Goal: Task Accomplishment & Management: Manage account settings

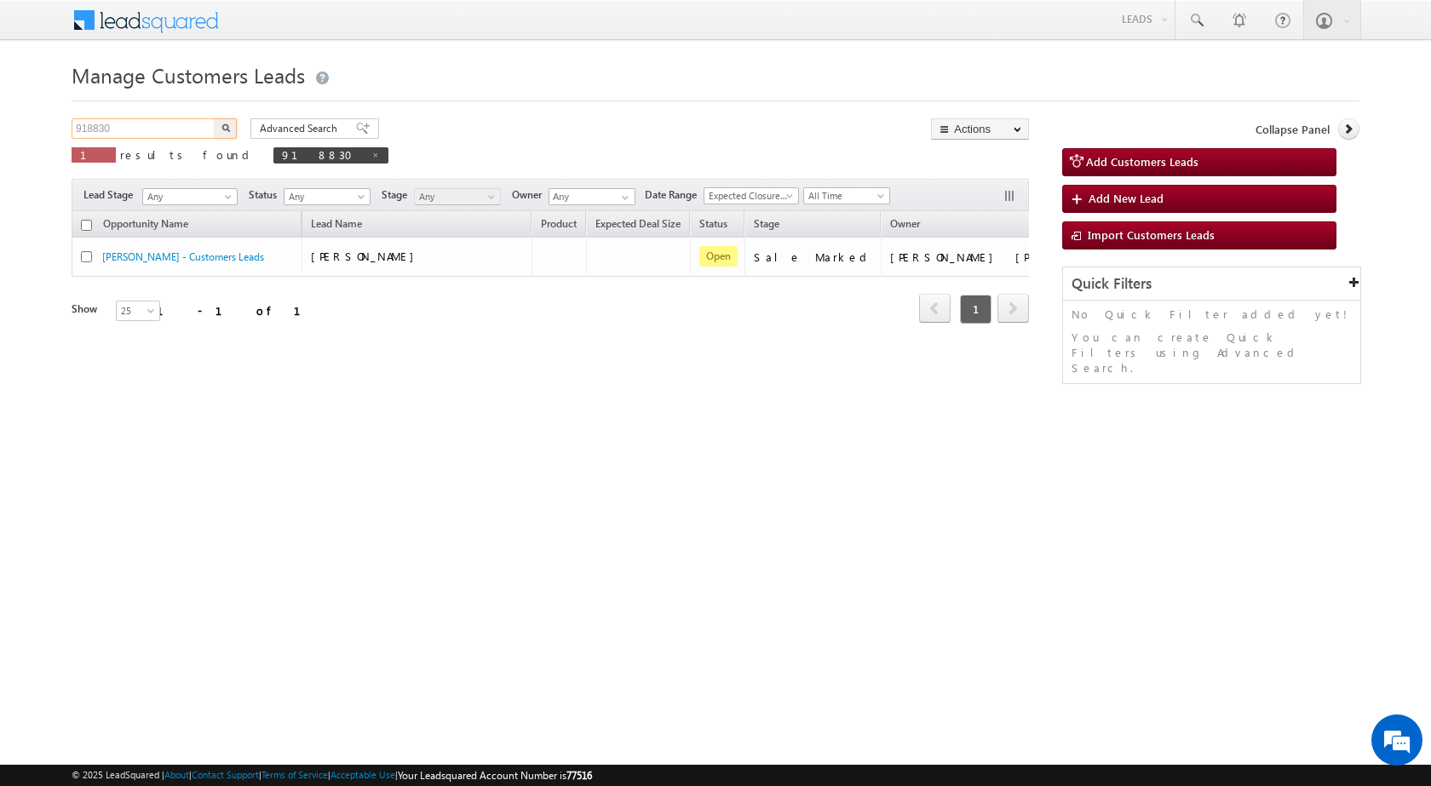
drag, startPoint x: 135, startPoint y: 125, endPoint x: 3, endPoint y: 118, distance: 133.0
click at [3, 127] on body "Menu [PERSON_NAME] sitar a8@ks erve." at bounding box center [715, 241] width 1431 height 483
paste input "917"
type input "918917"
click at [215, 118] on button "button" at bounding box center [226, 128] width 22 height 20
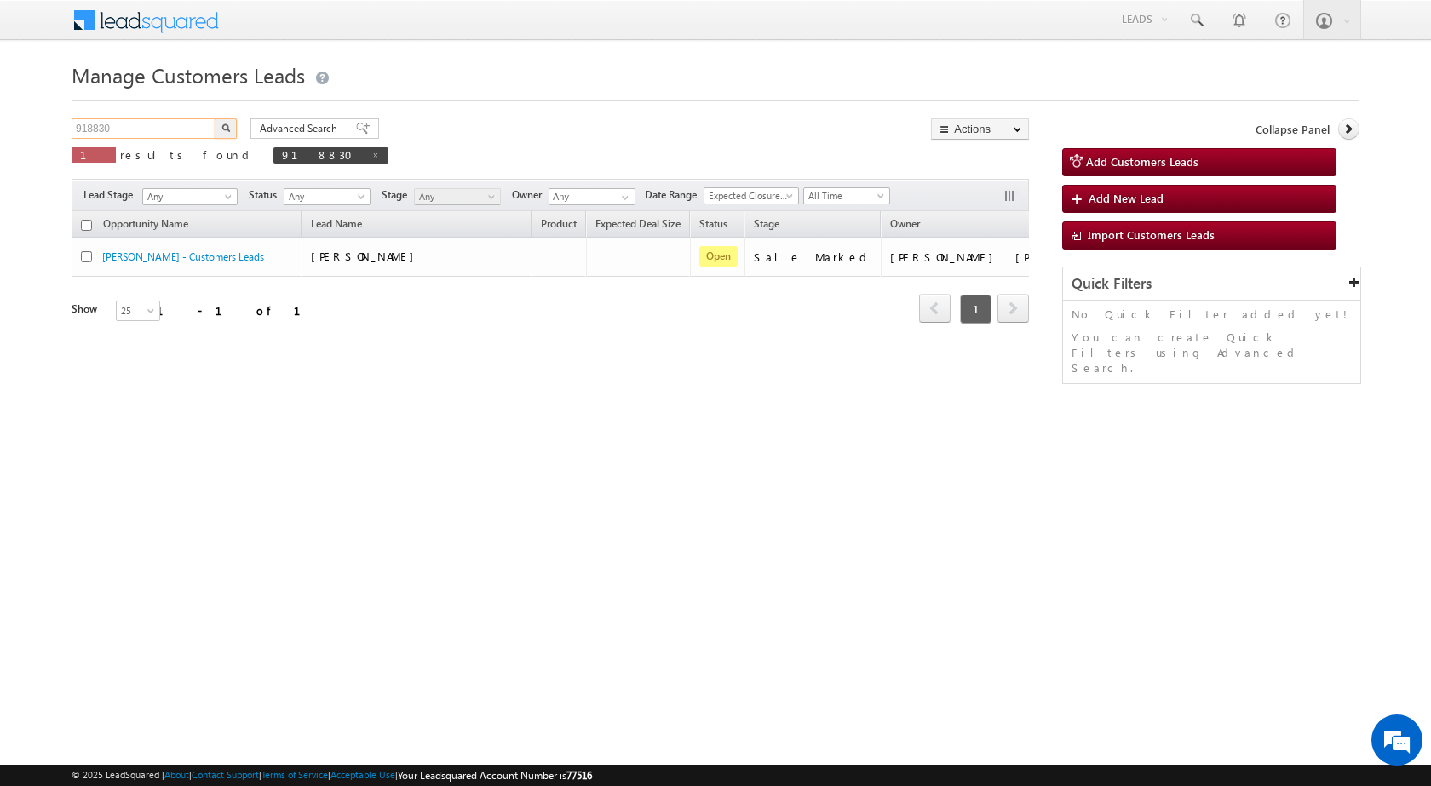
drag, startPoint x: 141, startPoint y: 126, endPoint x: 1, endPoint y: 135, distance: 139.9
click at [3, 135] on body "Menu [PERSON_NAME] sitar a8@ks erve." at bounding box center [715, 241] width 1431 height 483
paste input "917"
type input "918917"
click at [215, 118] on button "button" at bounding box center [226, 128] width 22 height 20
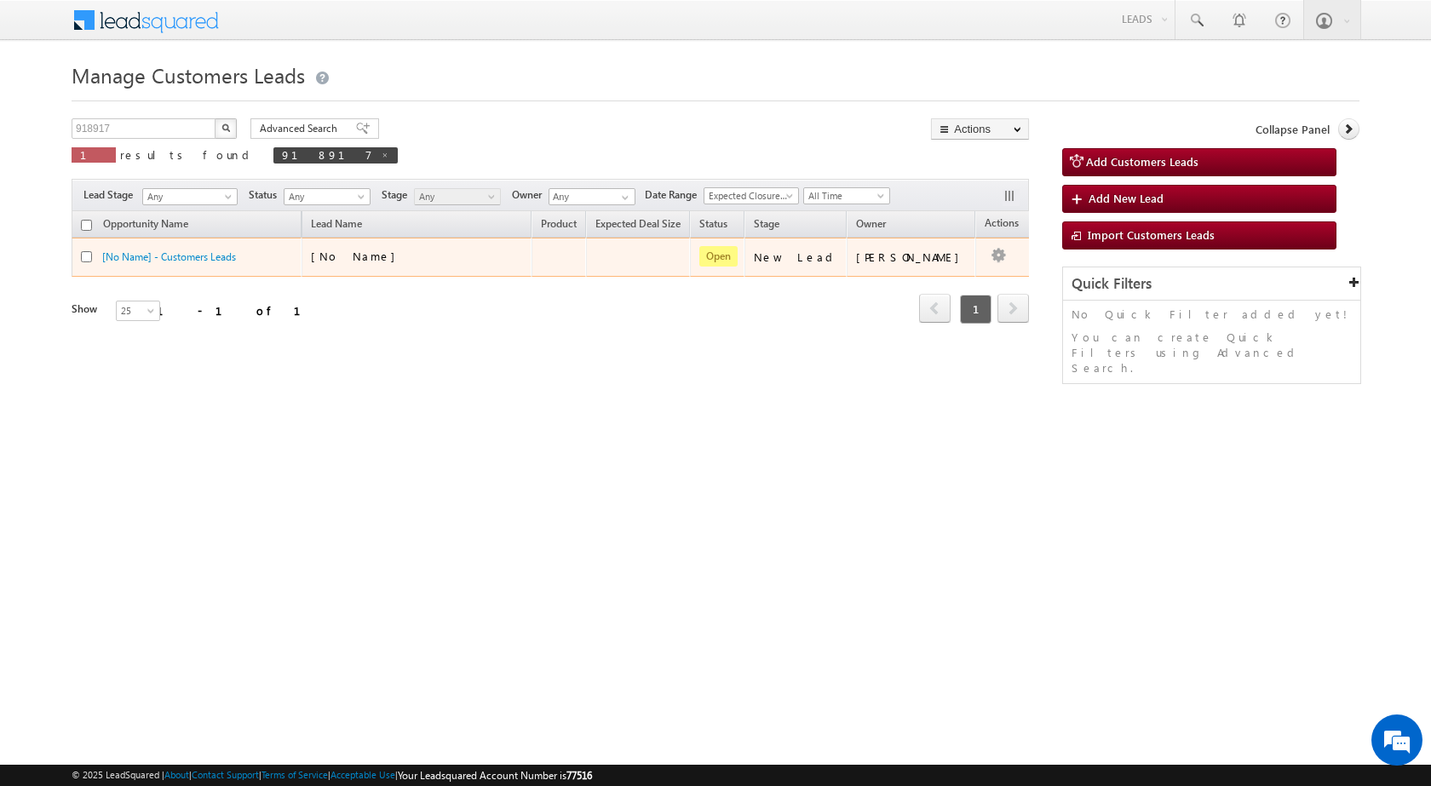
click at [563, 250] on td at bounding box center [558, 257] width 55 height 39
click at [468, 256] on div "[No Name]" at bounding box center [396, 256] width 170 height 15
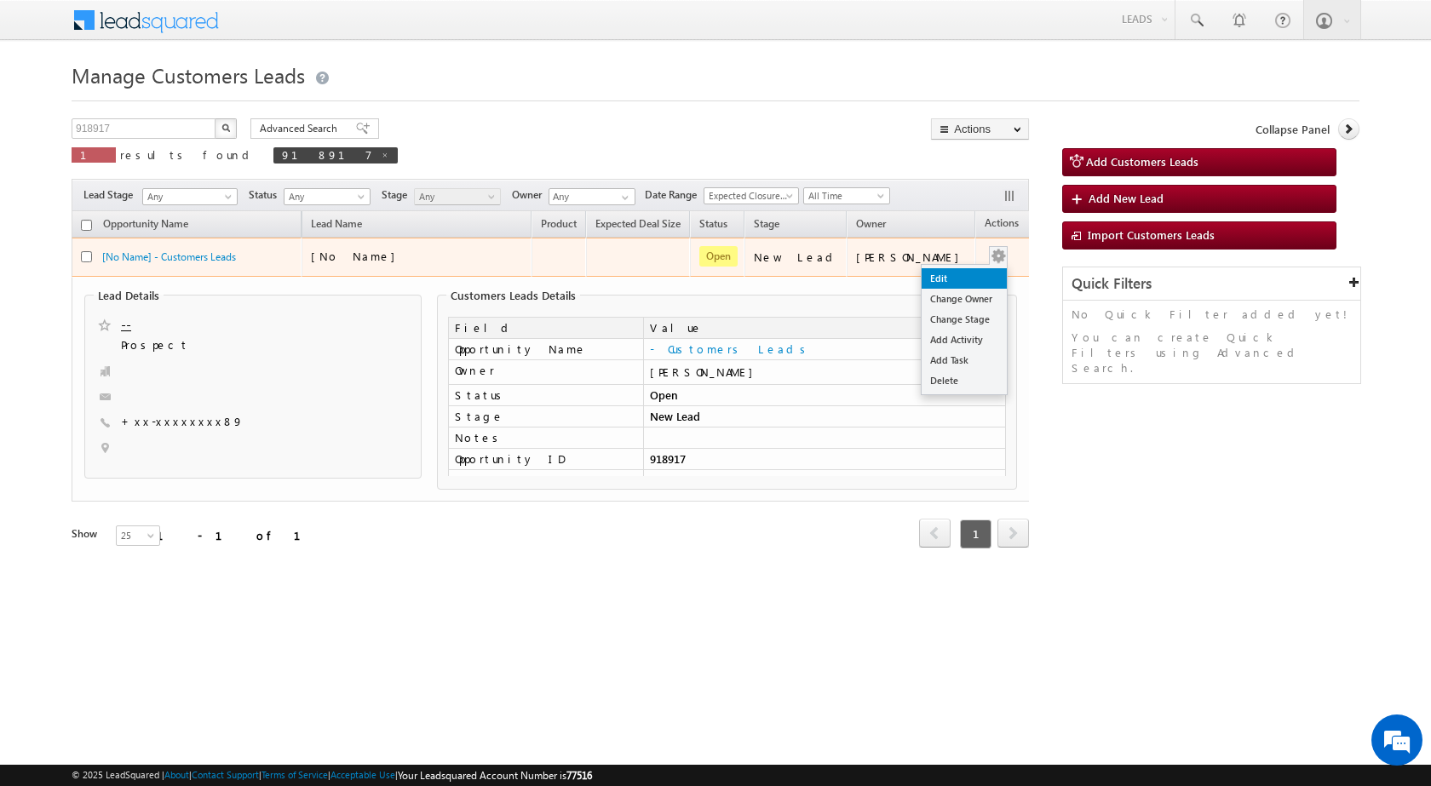
click at [956, 285] on link "Edit" at bounding box center [964, 278] width 85 height 20
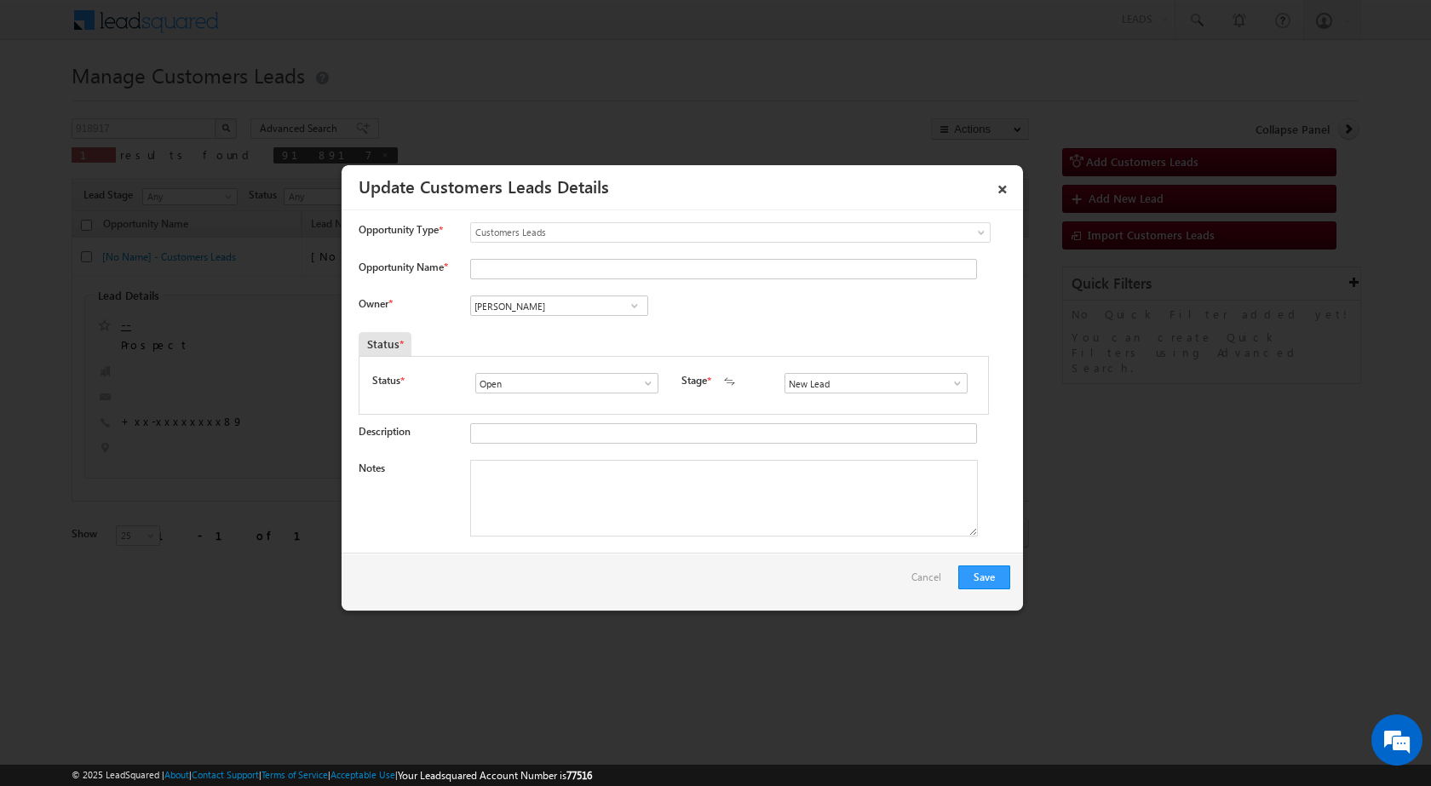
click at [950, 385] on span at bounding box center [957, 383] width 17 height 14
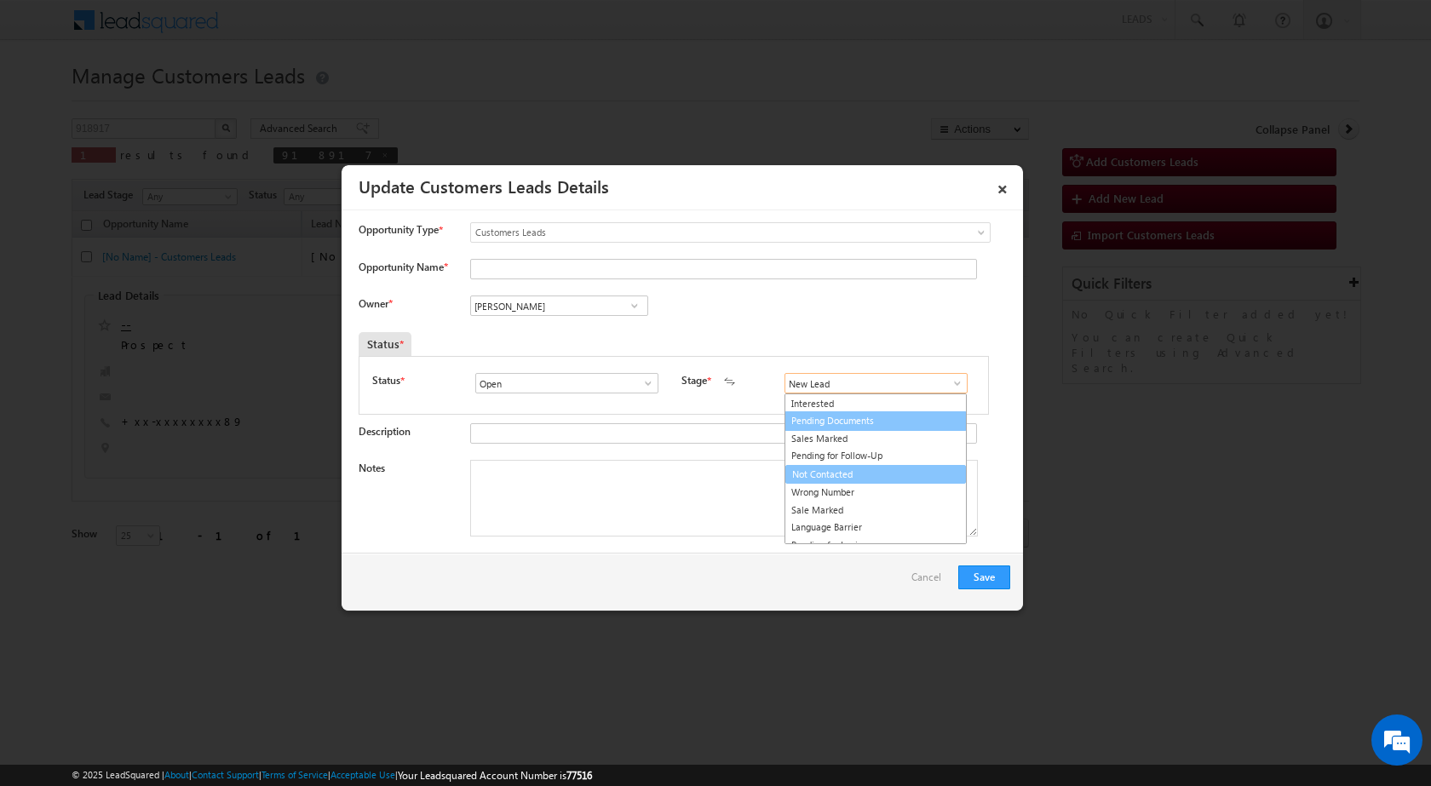
scroll to position [26, 0]
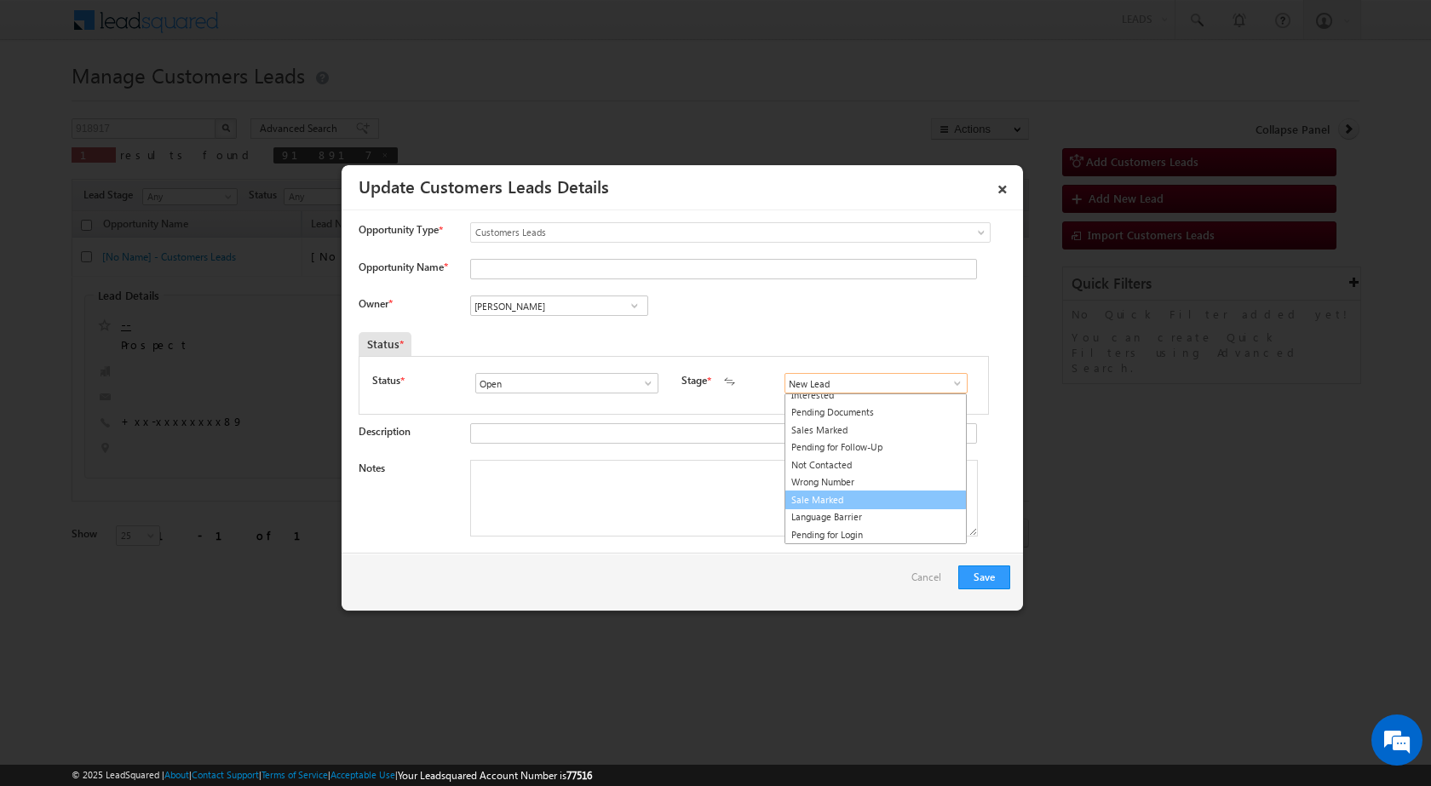
click at [813, 503] on link "Sale Marked" at bounding box center [875, 501] width 182 height 20
type input "Sale Marked"
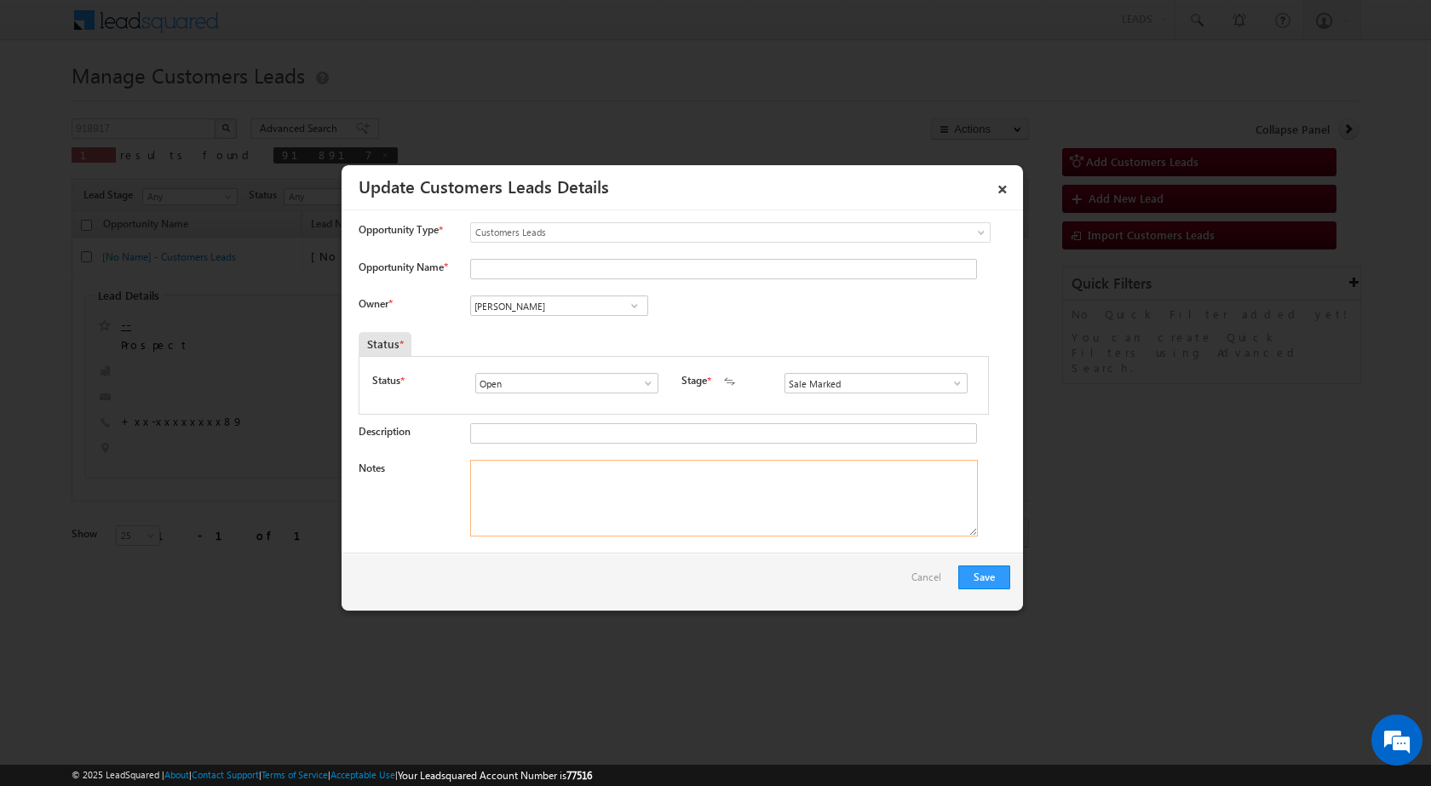
click at [500, 475] on textarea "Notes" at bounding box center [724, 498] width 508 height 77
paste textarea "918917 - WebsiteTollfree - [PERSON_NAME] - 9024006489 - BUNDI 323001 - TOP-UP 8…"
type textarea "918917 - WebsiteTollfree - [PERSON_NAME] - 9024006489 - BUNDI 323001 - TOP-UP 8…"
click at [569, 301] on input "[PERSON_NAME]" at bounding box center [559, 306] width 178 height 20
paste input "[EMAIL_ADDRESS][DOMAIN_NAME]"
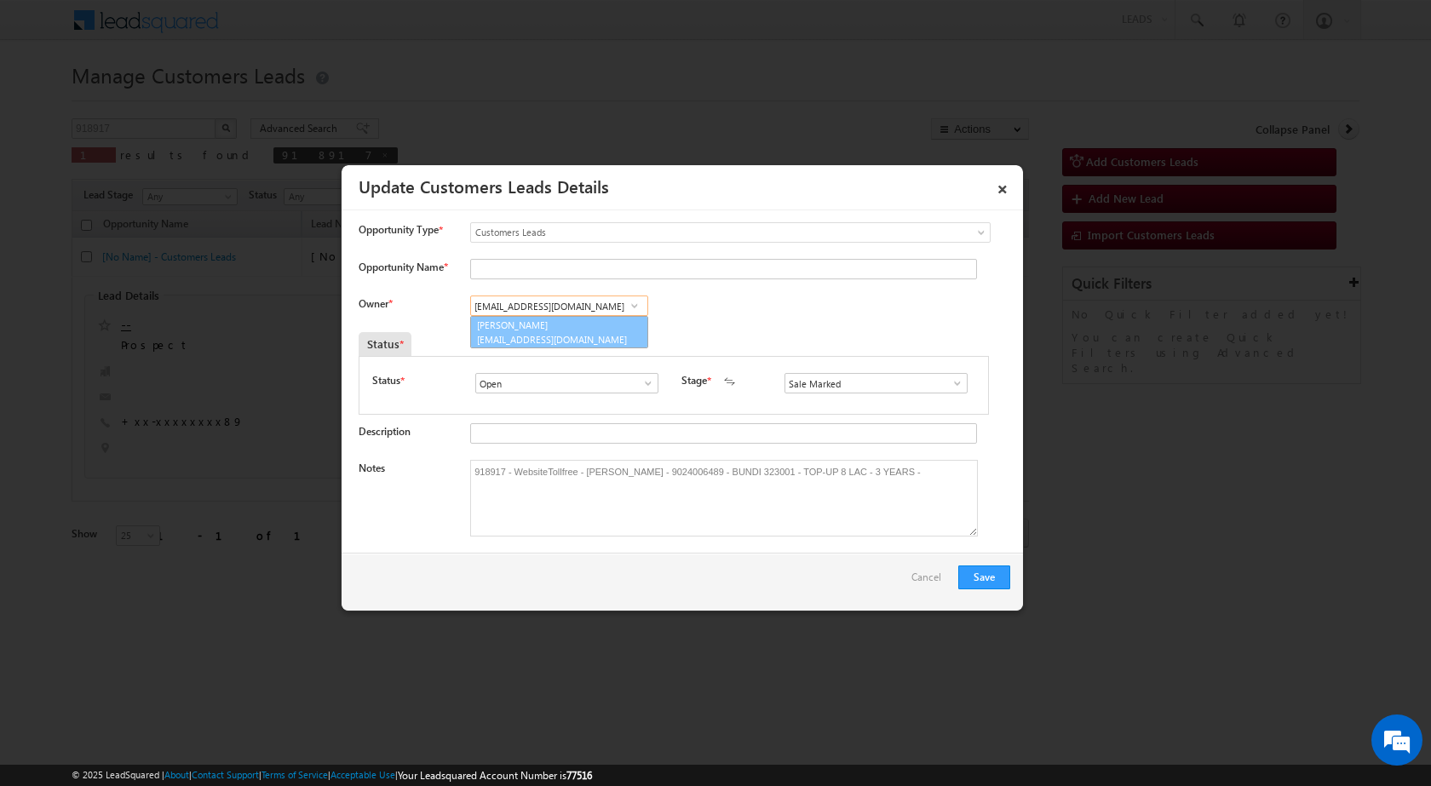
click at [571, 334] on span "[EMAIL_ADDRESS][DOMAIN_NAME]" at bounding box center [553, 339] width 153 height 13
type input "[PERSON_NAME]"
click at [774, 319] on div "Owner * [PERSON_NAME] [PERSON_NAME] [PERSON_NAME] [PERSON_NAME] Nagar [PERSON_N…" at bounding box center [685, 310] width 652 height 28
click at [986, 583] on button "Save" at bounding box center [984, 578] width 52 height 24
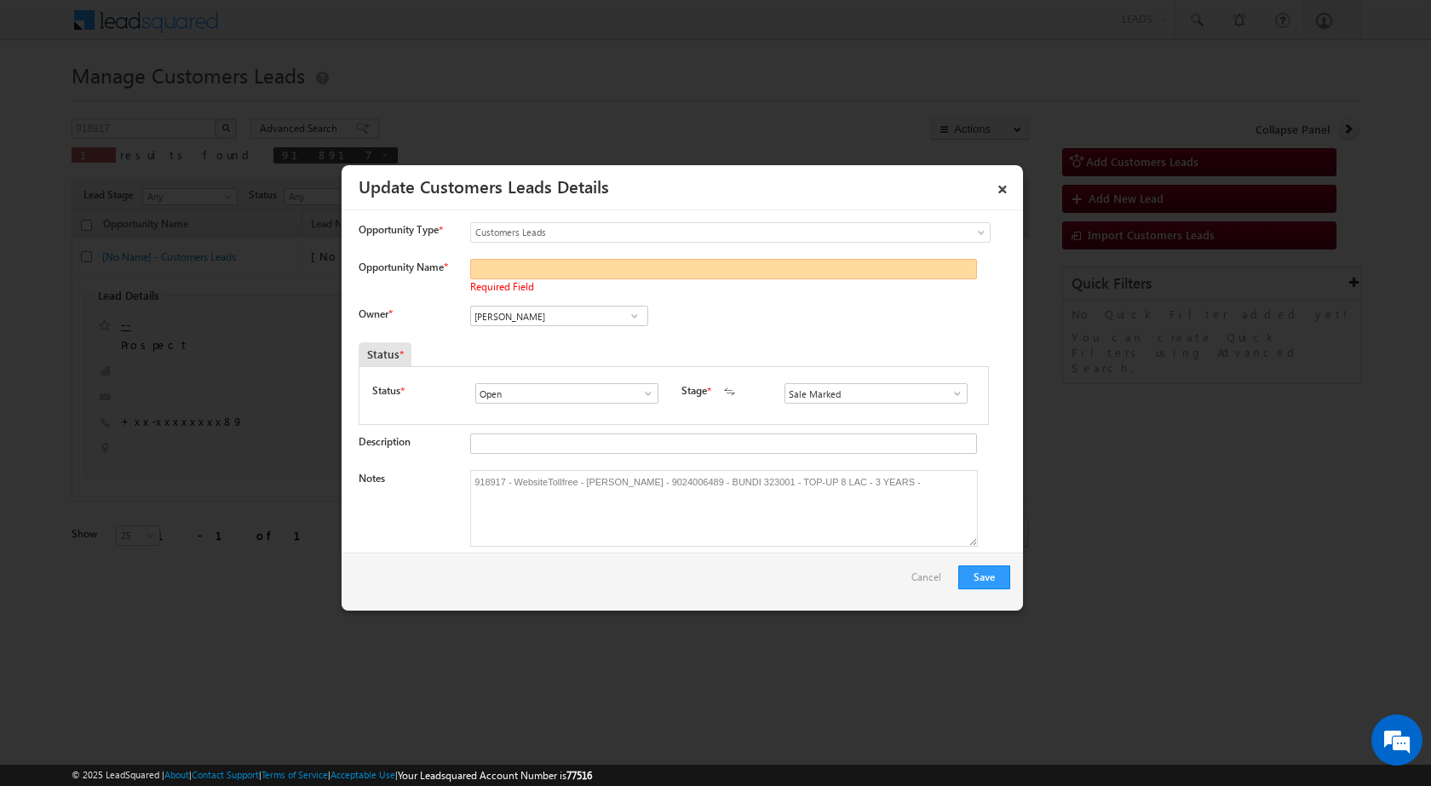
click at [541, 279] on input "Opportunity Name *" at bounding box center [723, 269] width 507 height 20
drag, startPoint x: 816, startPoint y: 302, endPoint x: 798, endPoint y: 277, distance: 30.5
click at [610, 481] on textarea "918917 - WebsiteTollfree - [PERSON_NAME] - 9024006489 - BUNDI 323001 - TOP-UP 8…" at bounding box center [724, 508] width 508 height 77
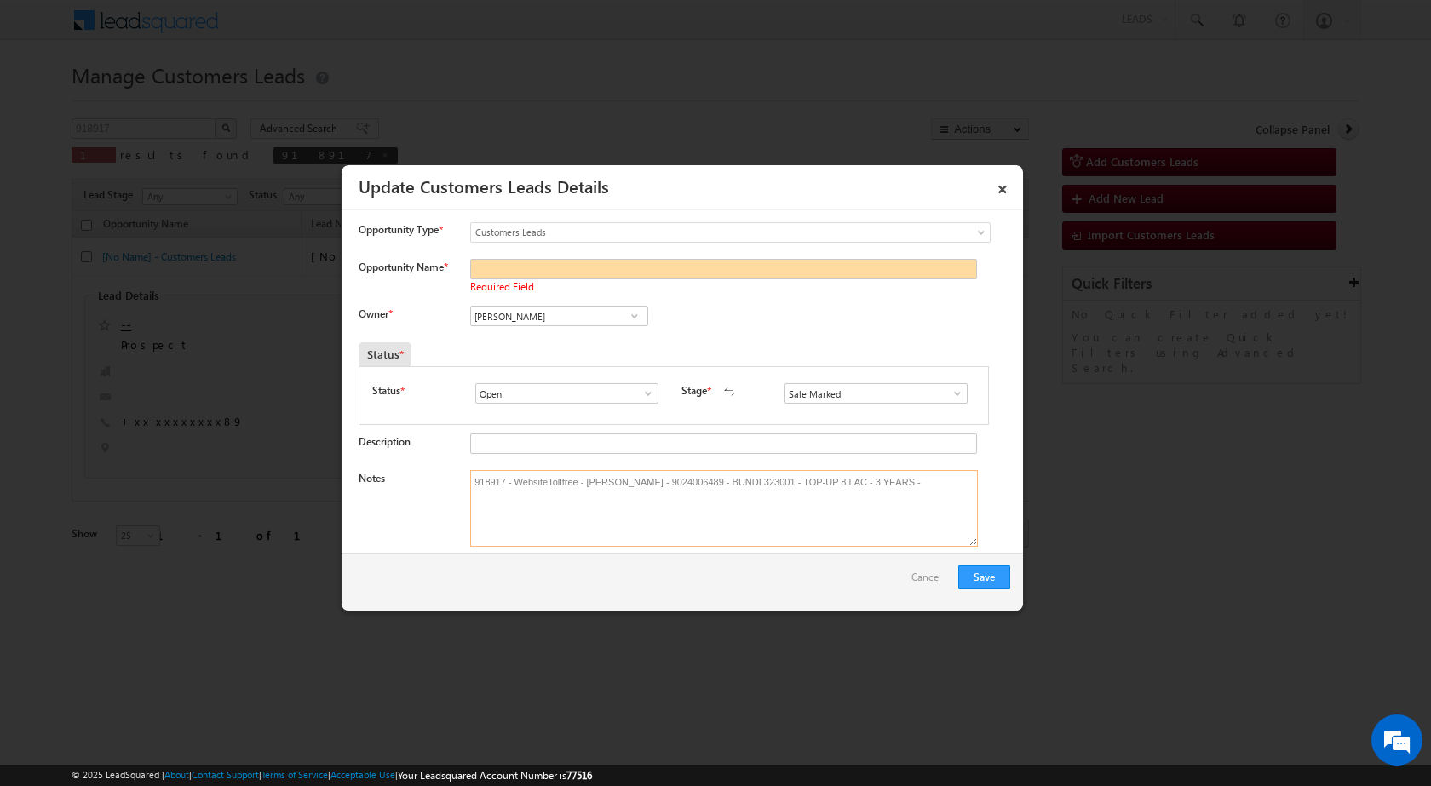
click at [610, 481] on textarea "918917 - WebsiteTollfree - [PERSON_NAME] - 9024006489 - BUNDI 323001 - TOP-UP 8…" at bounding box center [724, 508] width 508 height 77
click at [618, 535] on textarea "918917 - WebsiteTollfree - [PERSON_NAME] - 9024006489 - BUNDI 323001 - TOP-UP 8…" at bounding box center [724, 508] width 508 height 77
drag, startPoint x: 585, startPoint y: 483, endPoint x: 662, endPoint y: 483, distance: 76.7
click at [662, 483] on textarea "918917 - WebsiteTollfree - [PERSON_NAME] - 9024006489 - BUNDI 323001 - TOP-UP 8…" at bounding box center [724, 508] width 508 height 77
click at [529, 274] on input "Opportunity Name *" at bounding box center [723, 269] width 507 height 20
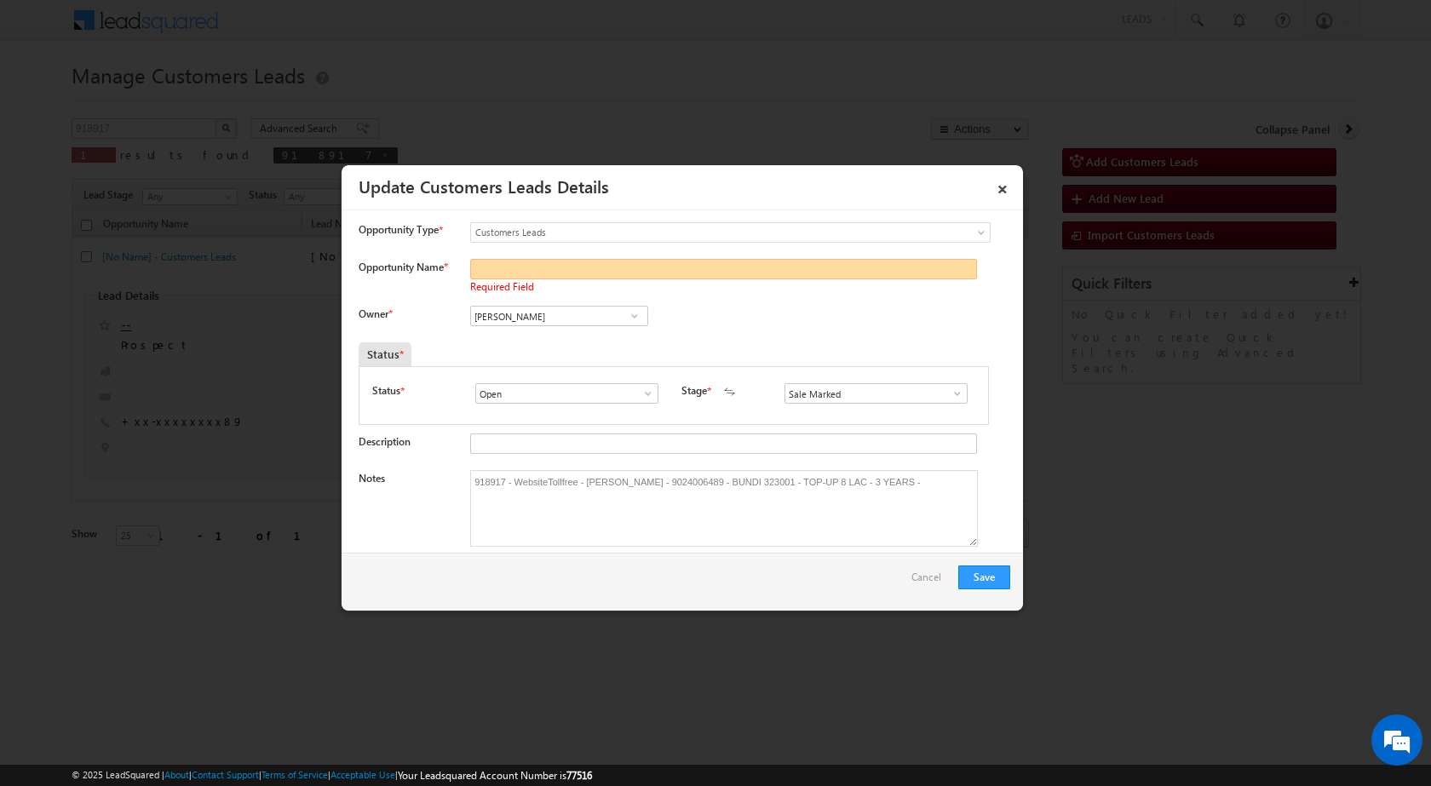
paste input "[PERSON_NAME]"
type input "[PERSON_NAME]"
click at [875, 322] on div "Owner * [PERSON_NAME] [PERSON_NAME] [PERSON_NAME] [PERSON_NAME] Nagar [PERSON_N…" at bounding box center [685, 320] width 652 height 28
click at [987, 578] on button "Save" at bounding box center [984, 578] width 52 height 24
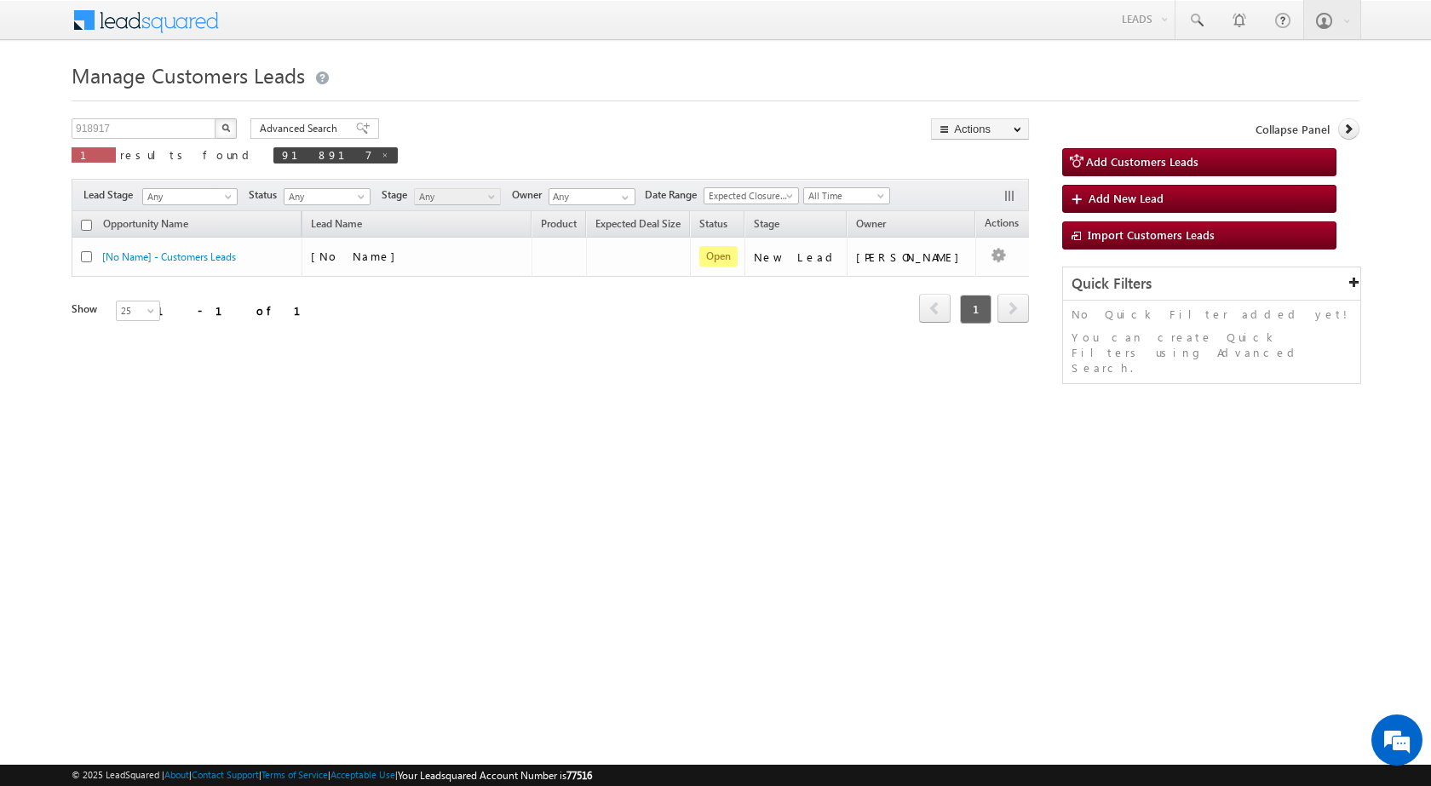
click at [333, 393] on div "Manage Customers Leads Customers Leads updated successfully. 918917 X 1 results…" at bounding box center [716, 270] width 1288 height 426
drag, startPoint x: 140, startPoint y: 132, endPoint x: 57, endPoint y: 129, distance: 82.7
click at [59, 129] on body "Menu [PERSON_NAME] sitar a8@ks erve." at bounding box center [715, 241] width 1431 height 483
paste input "9040"
type input "919040"
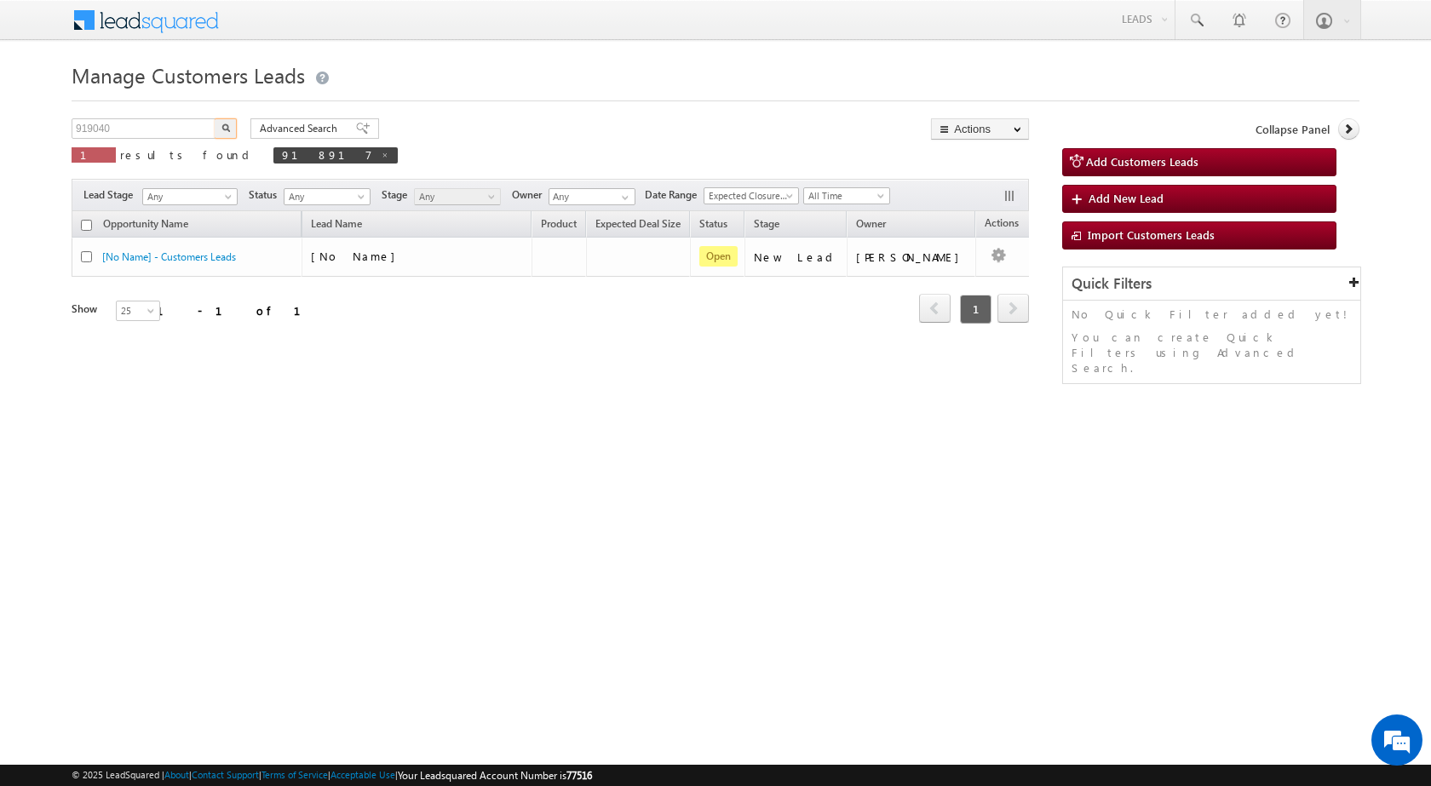
click at [215, 118] on button "button" at bounding box center [226, 128] width 22 height 20
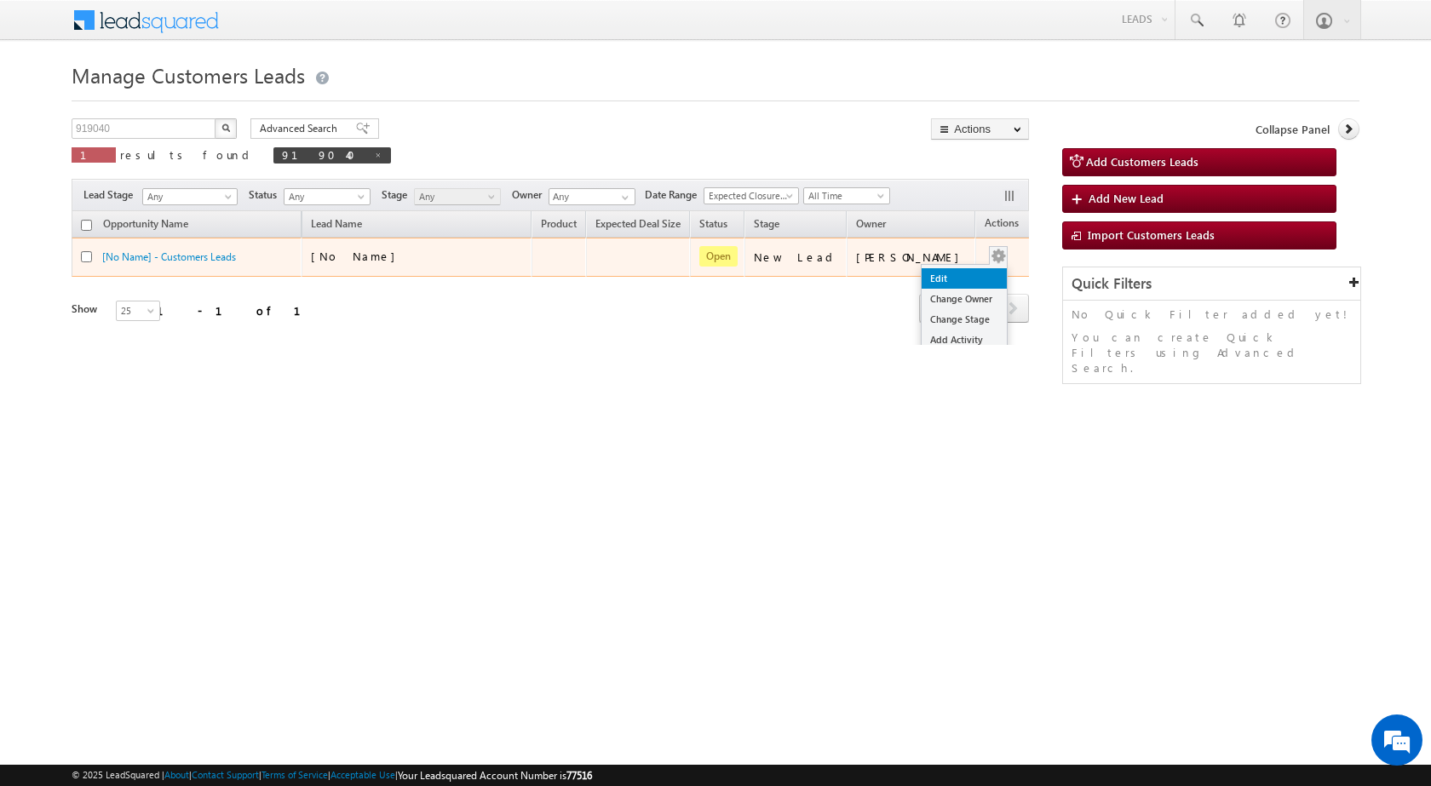
click at [938, 273] on link "Edit" at bounding box center [964, 278] width 85 height 20
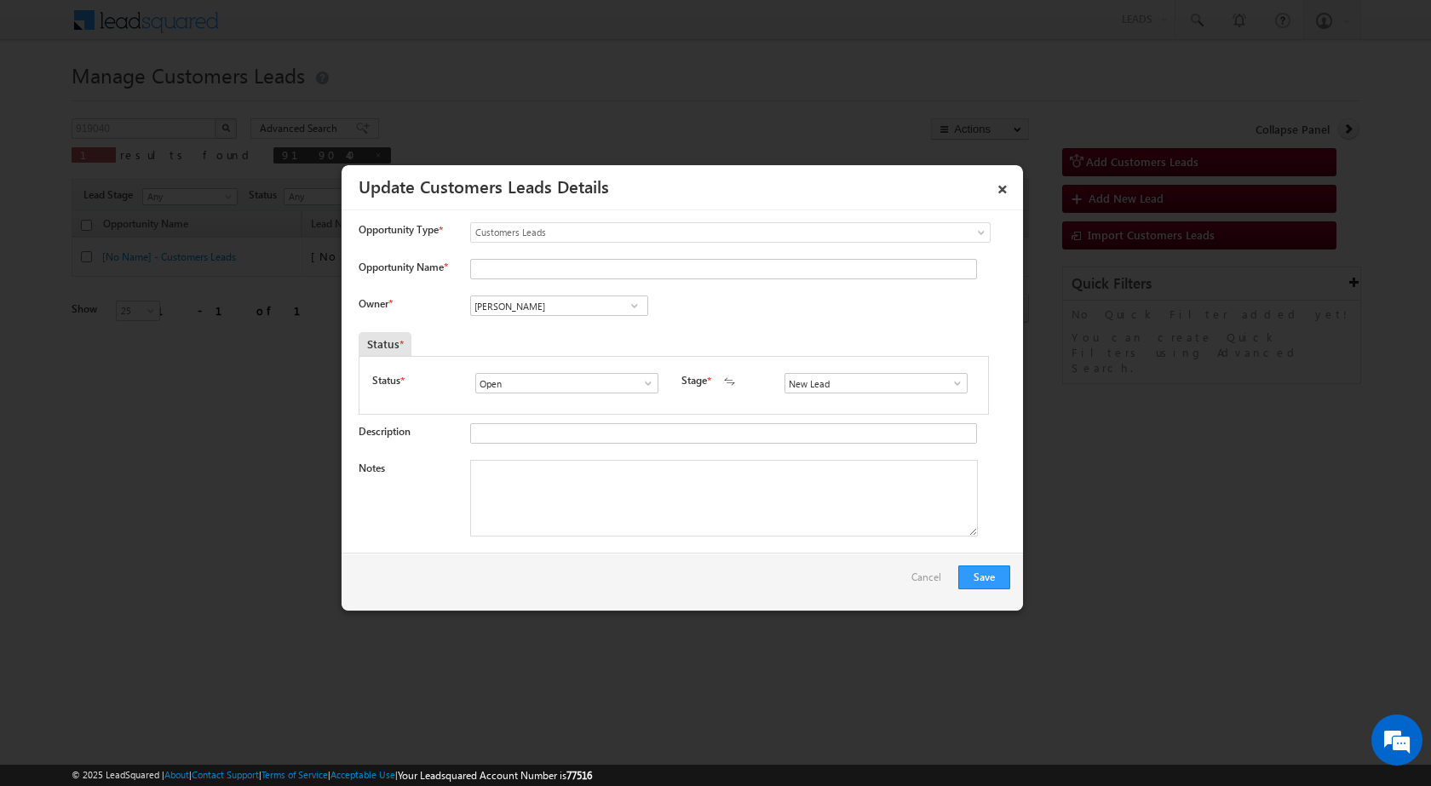
click at [957, 390] on span at bounding box center [957, 383] width 17 height 14
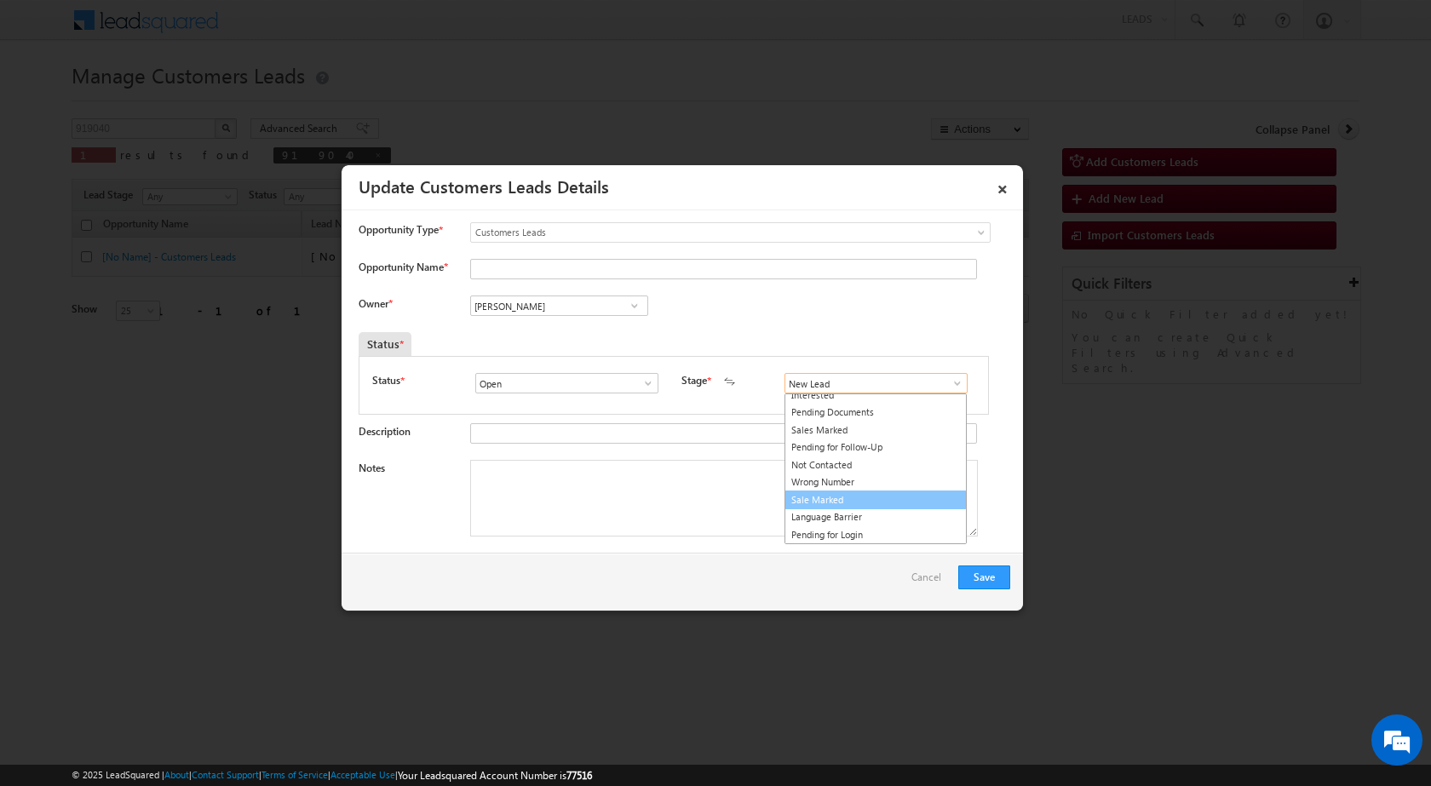
click at [844, 495] on link "Sale Marked" at bounding box center [875, 501] width 182 height 20
type input "Sale Marked"
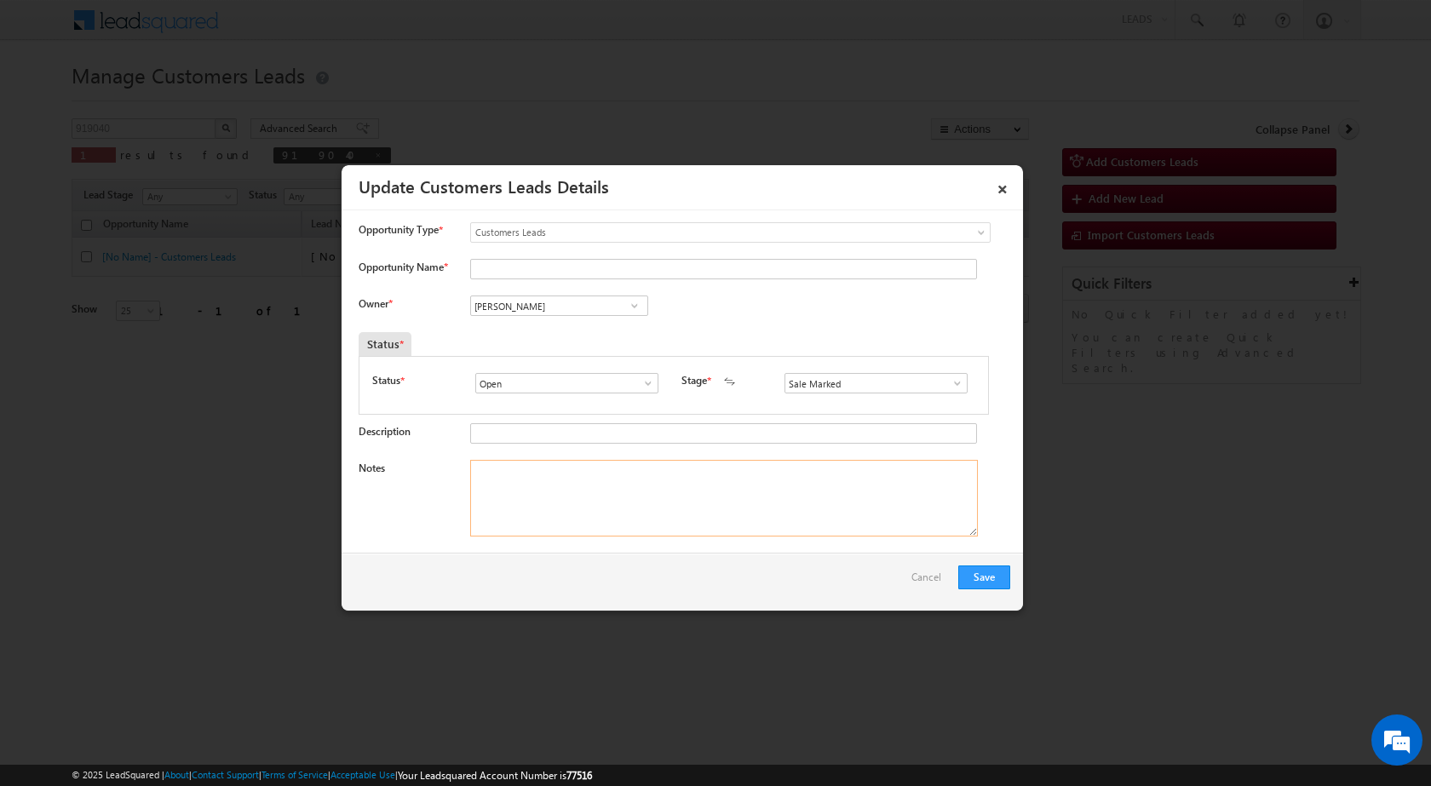
click at [588, 492] on textarea "Notes" at bounding box center [724, 498] width 508 height 77
paste textarea "919040 - WebsiteTollfree - [PERSON_NAME] ASLAM - 8860222071 - [GEOGRAPHIC_DATA]…"
drag, startPoint x: 583, startPoint y: 474, endPoint x: 645, endPoint y: 474, distance: 61.3
click at [645, 474] on textarea "919040 - WebsiteTollfree - [PERSON_NAME] ASLAM - 8860222071 - [GEOGRAPHIC_DATA]…" at bounding box center [724, 498] width 508 height 77
click at [648, 476] on textarea "919040 - WebsiteTollfree - [PERSON_NAME] ASLAM - 8860222071 - [GEOGRAPHIC_DATA]…" at bounding box center [724, 498] width 508 height 77
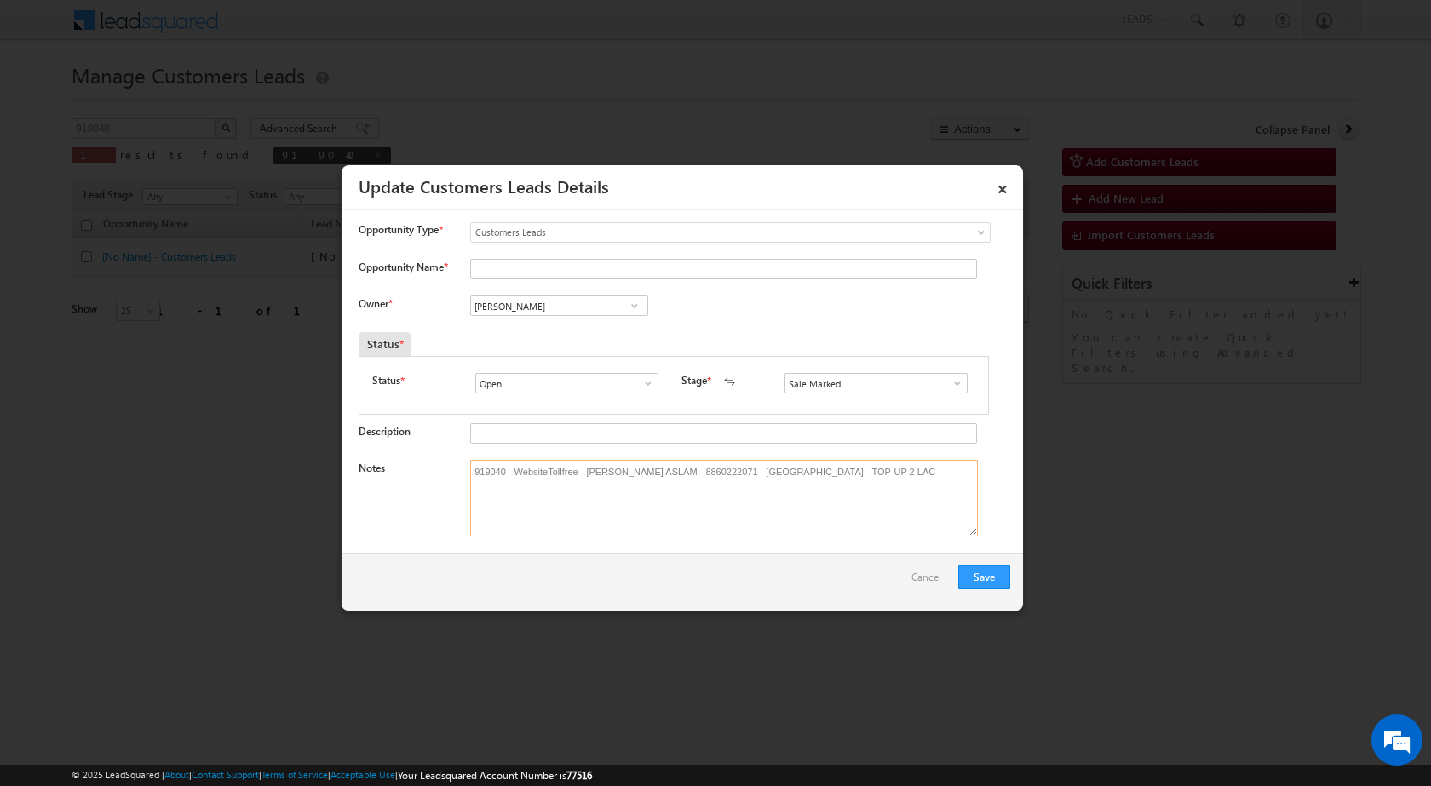
drag, startPoint x: 648, startPoint y: 467, endPoint x: 586, endPoint y: 461, distance: 62.5
click at [586, 461] on textarea "919040 - WebsiteTollfree - [PERSON_NAME] ASLAM - 8860222071 - [GEOGRAPHIC_DATA]…" at bounding box center [724, 498] width 508 height 77
type textarea "919040 - WebsiteTollfree - [PERSON_NAME] ASLAM - 8860222071 - [GEOGRAPHIC_DATA]…"
click at [546, 276] on input "Opportunity Name *" at bounding box center [723, 269] width 507 height 20
paste input "[PERSON_NAME] ASLAM"
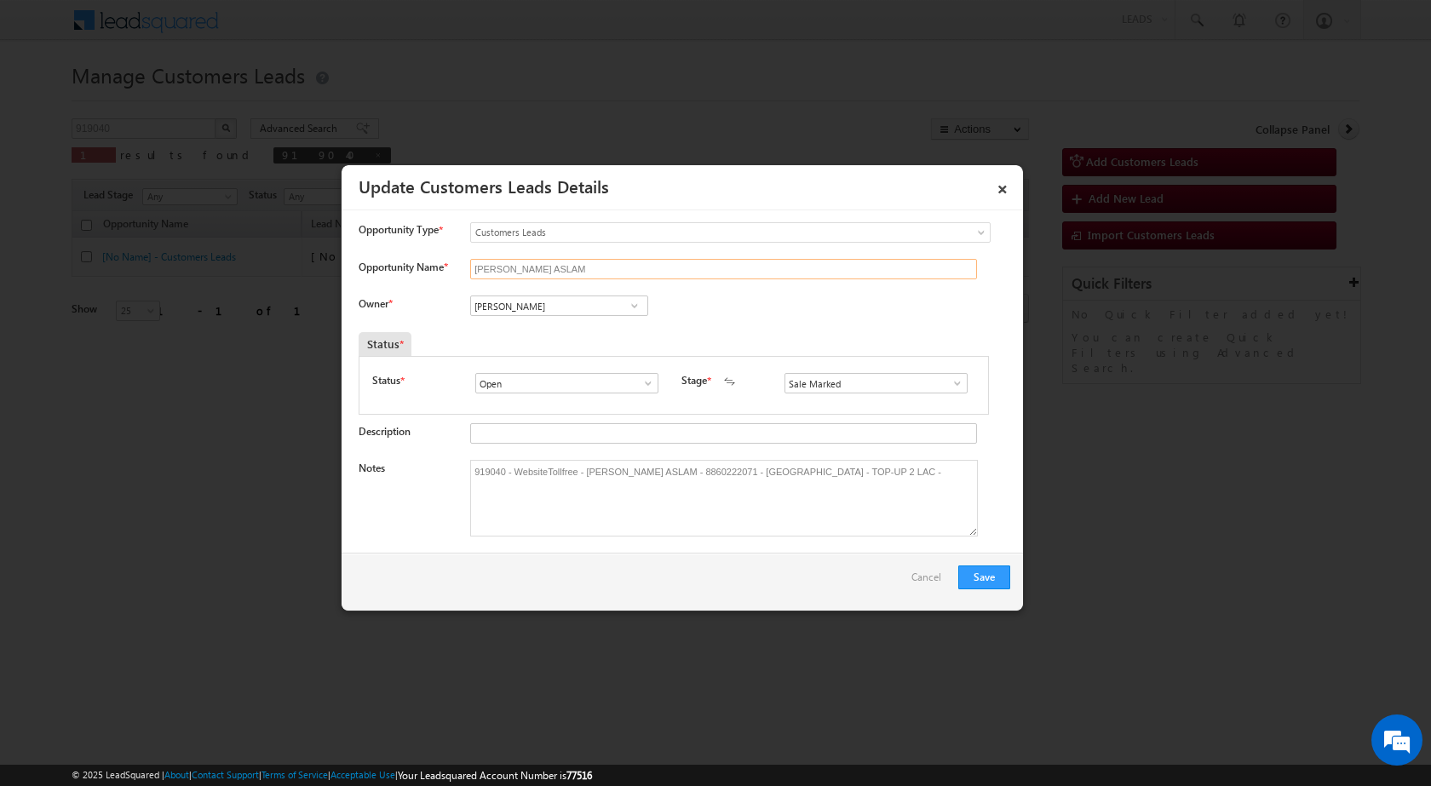
type input "[PERSON_NAME] ASLAM"
click at [869, 323] on div "Owner * Vikas Halwai Vikas Halwai Vikas Halwai" at bounding box center [685, 310] width 652 height 28
click at [778, 587] on div "Save Cancel" at bounding box center [682, 582] width 681 height 58
click at [999, 574] on button "Save" at bounding box center [984, 578] width 52 height 24
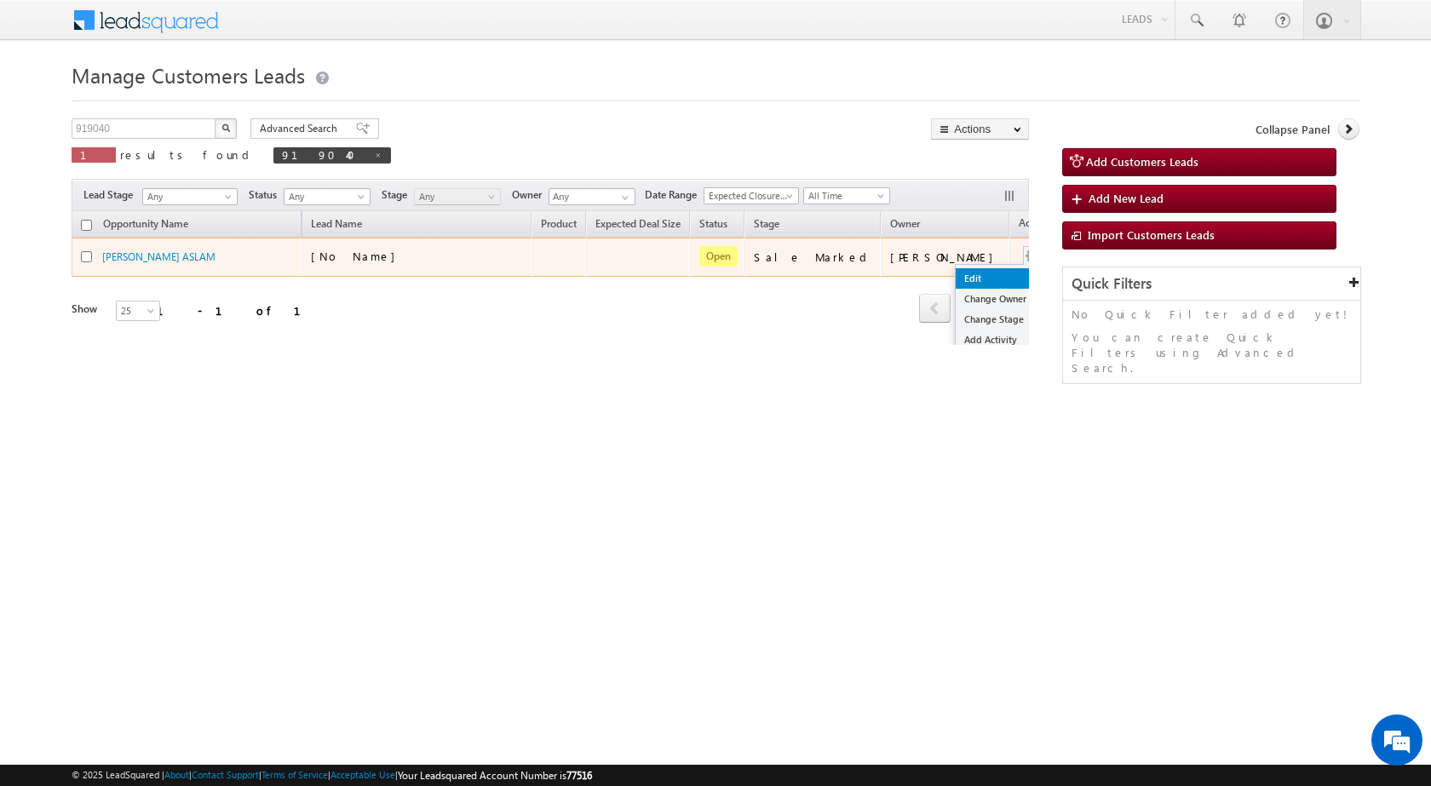
click at [956, 286] on link "Edit" at bounding box center [998, 278] width 85 height 20
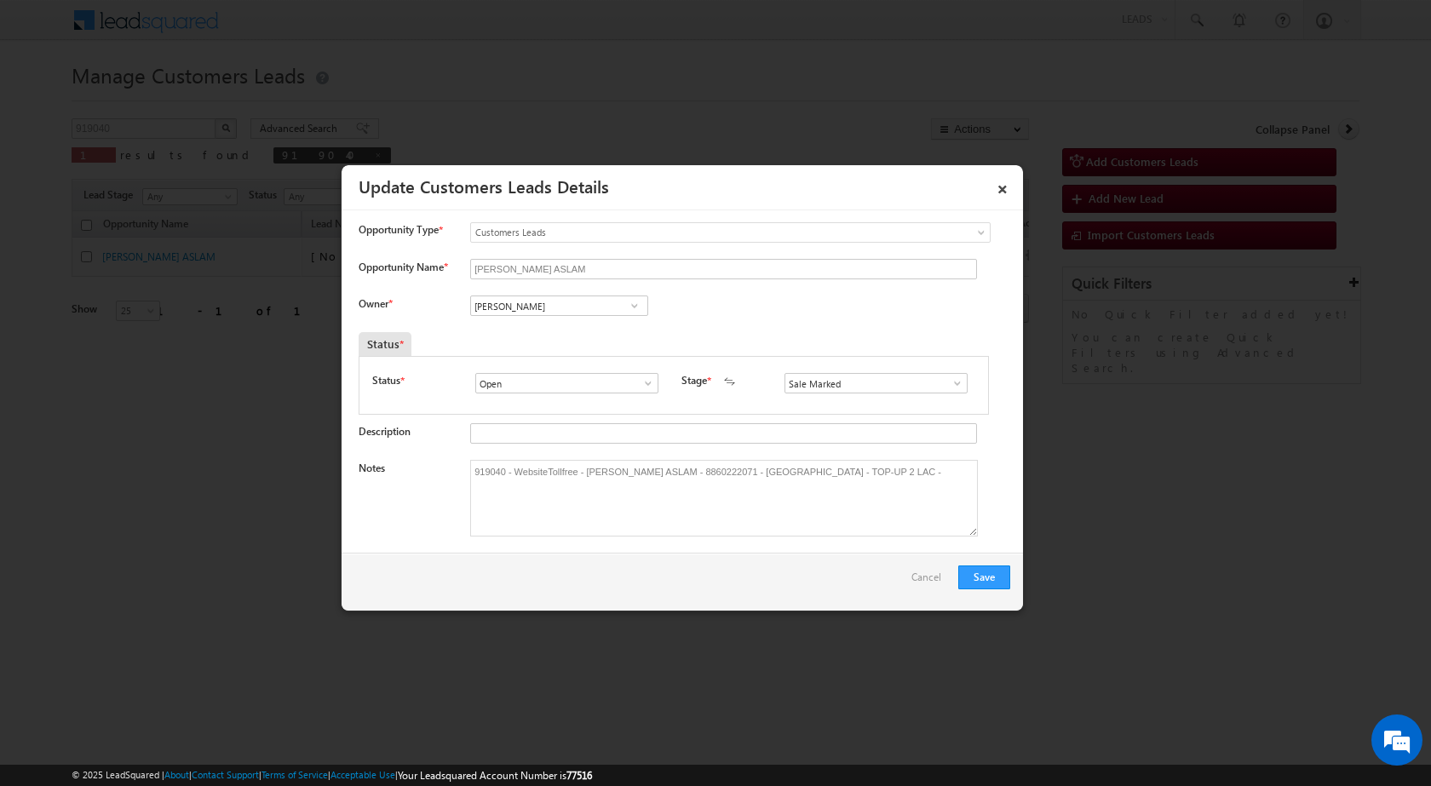
click at [639, 311] on span at bounding box center [634, 306] width 17 height 14
click at [548, 307] on input "[PERSON_NAME]" at bounding box center [559, 306] width 178 height 20
paste input "[EMAIL_ADDRESS][DOMAIN_NAME]"
click at [618, 342] on span "[EMAIL_ADDRESS][DOMAIN_NAME]" at bounding box center [553, 339] width 153 height 13
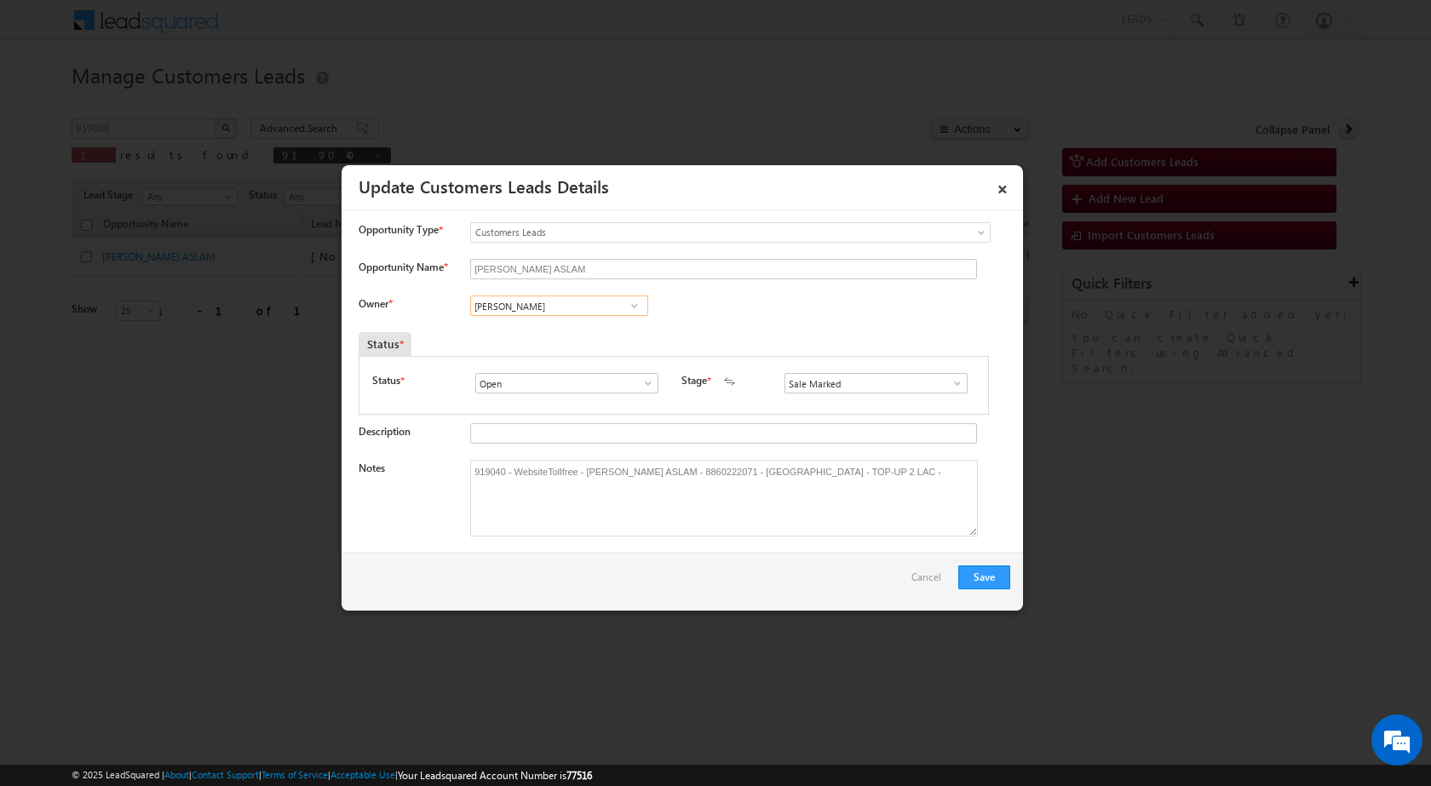
type input "[PERSON_NAME]"
click at [842, 594] on div "Save Cancel" at bounding box center [682, 582] width 681 height 58
click at [987, 576] on button "Save" at bounding box center [984, 578] width 52 height 24
